Goal: Task Accomplishment & Management: Manage account settings

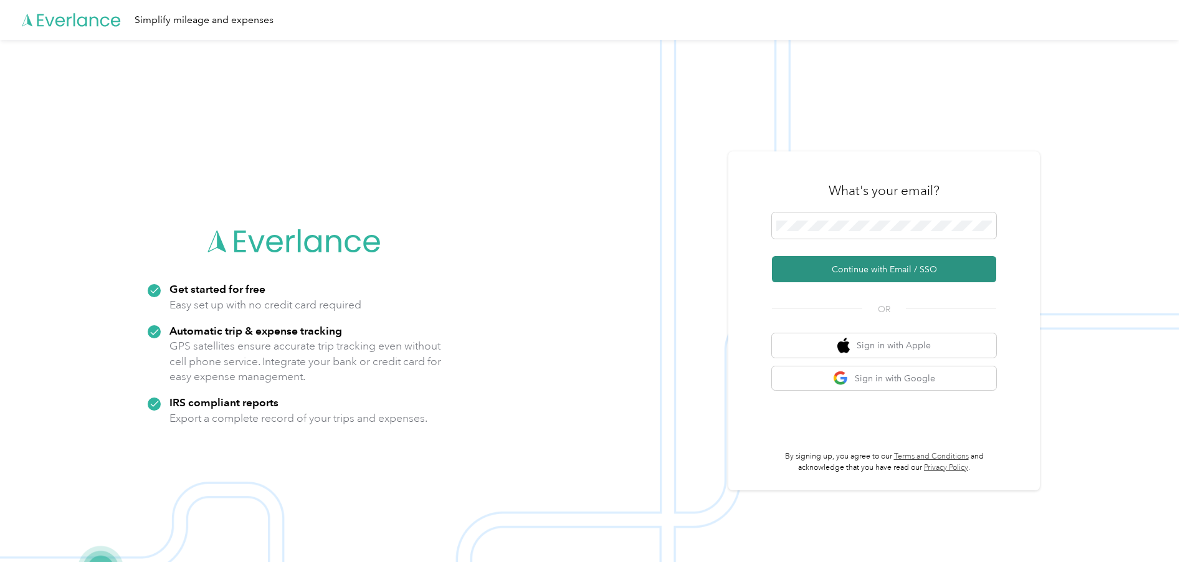
click at [841, 275] on button "Continue with Email / SSO" at bounding box center [884, 269] width 224 height 26
click at [830, 267] on button "Continue with Email / SSO" at bounding box center [884, 269] width 224 height 26
